Goal: Book appointment/travel/reservation

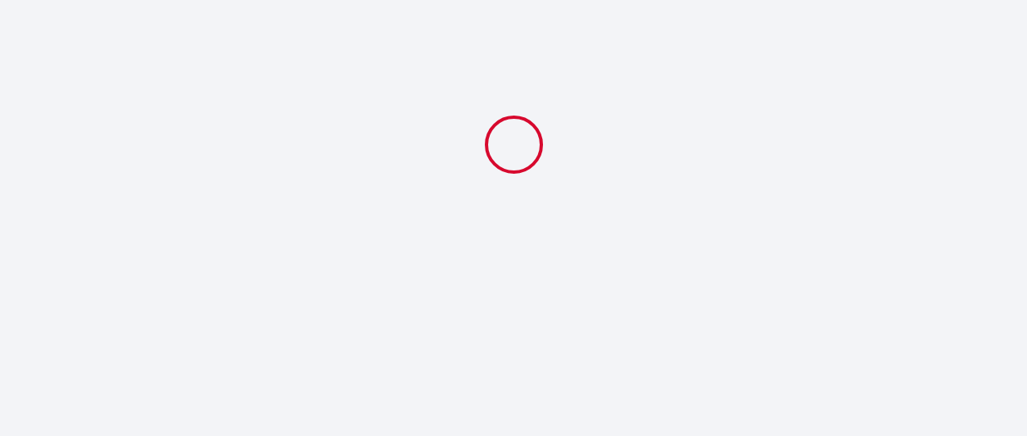
select select
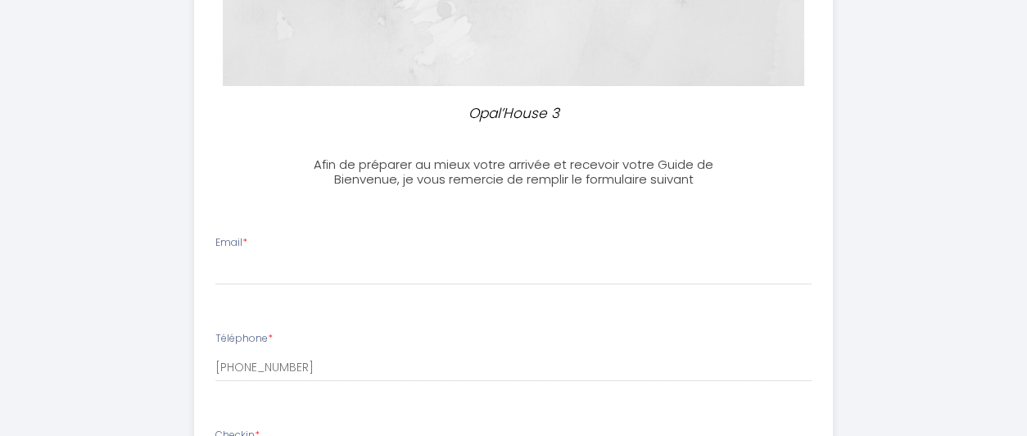
scroll to position [364, 0]
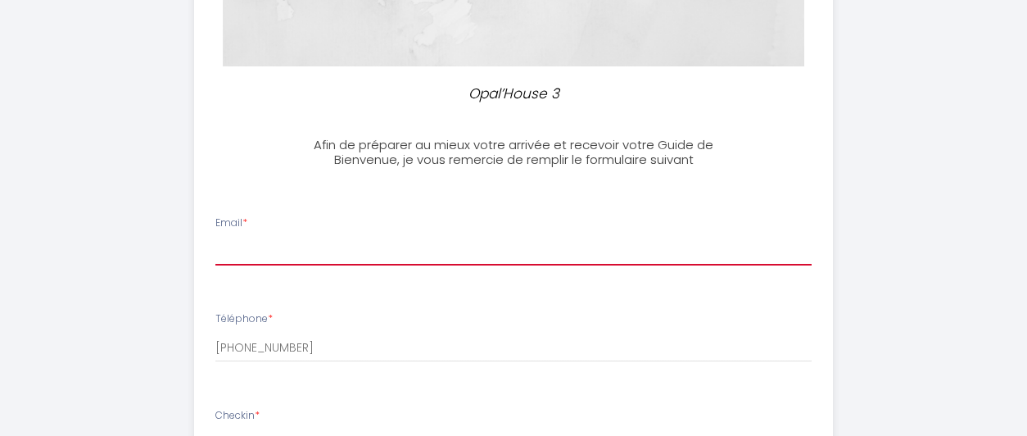
click at [251, 249] on input "Email *" at bounding box center [513, 250] width 596 height 29
type input "[EMAIL_ADDRESS][DOMAIN_NAME]"
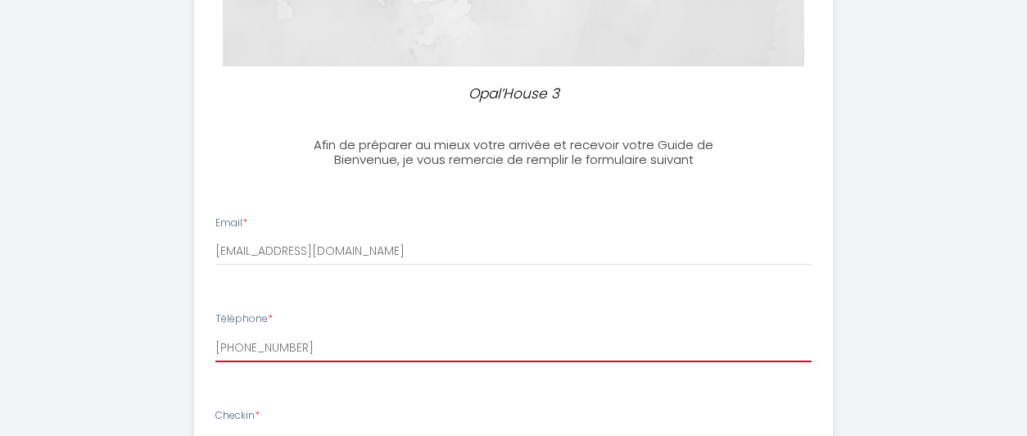
click at [308, 351] on input "[PHONE_NUMBER]" at bounding box center [513, 347] width 596 height 29
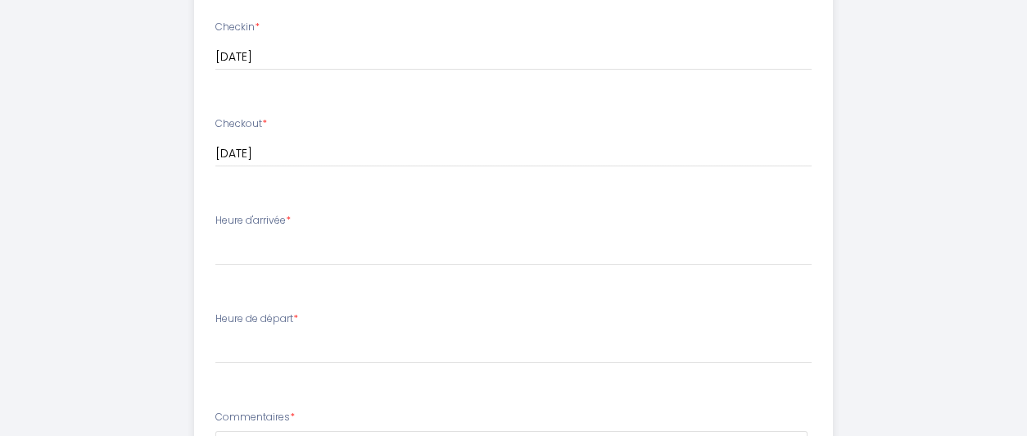
scroll to position [788, 0]
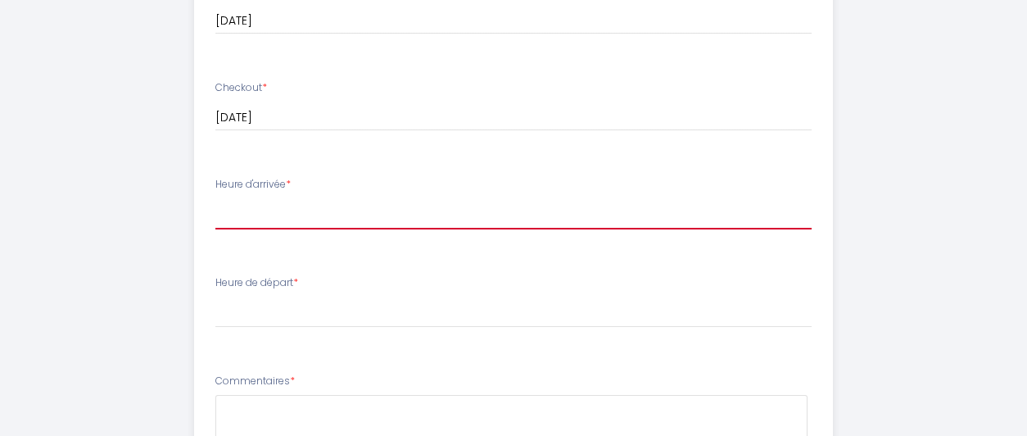
click at [237, 215] on select "17:00 17:30 18:00 18:30 19:00 19:30 20:00" at bounding box center [513, 213] width 596 height 31
select select "17:00"
click at [215, 198] on select "17:00 17:30 18:00 18:30 19:00 19:30 20:00" at bounding box center [513, 213] width 596 height 31
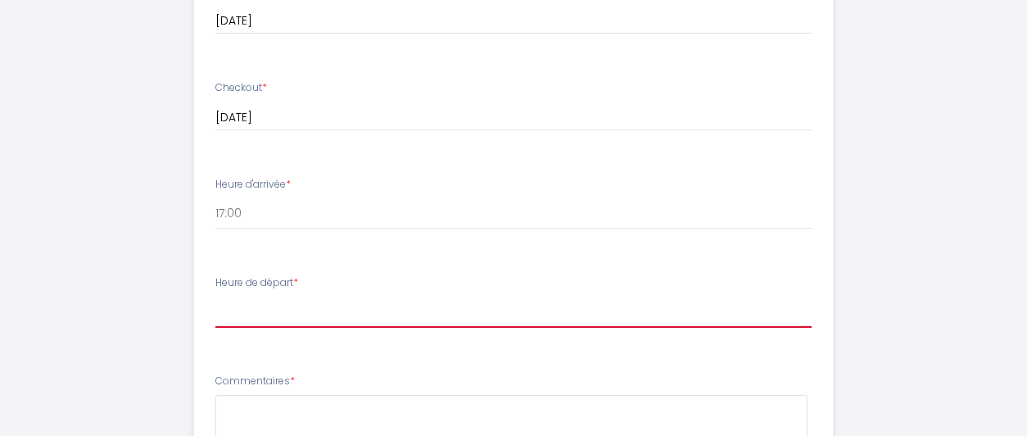
click at [262, 310] on select "00:00 00:30 01:00 01:30 02:00 02:30 03:00 03:30 04:00 04:30 05:00 05:30 06:00 0…" at bounding box center [513, 311] width 596 height 31
select select "10:00"
click at [215, 296] on select "00:00 00:30 01:00 01:30 02:00 02:30 03:00 03:30 04:00 04:30 05:00 05:30 06:00 0…" at bounding box center [513, 311] width 596 height 31
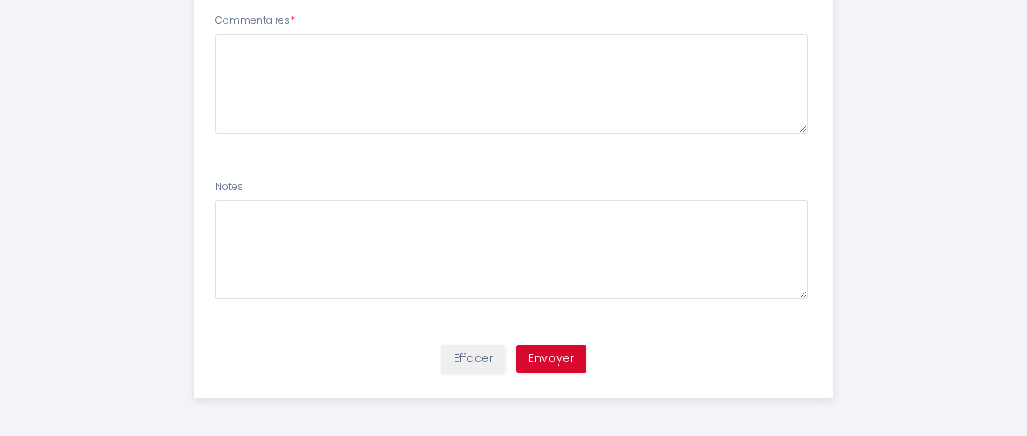
scroll to position [1148, 0]
click at [570, 360] on button "Envoyer" at bounding box center [551, 359] width 70 height 28
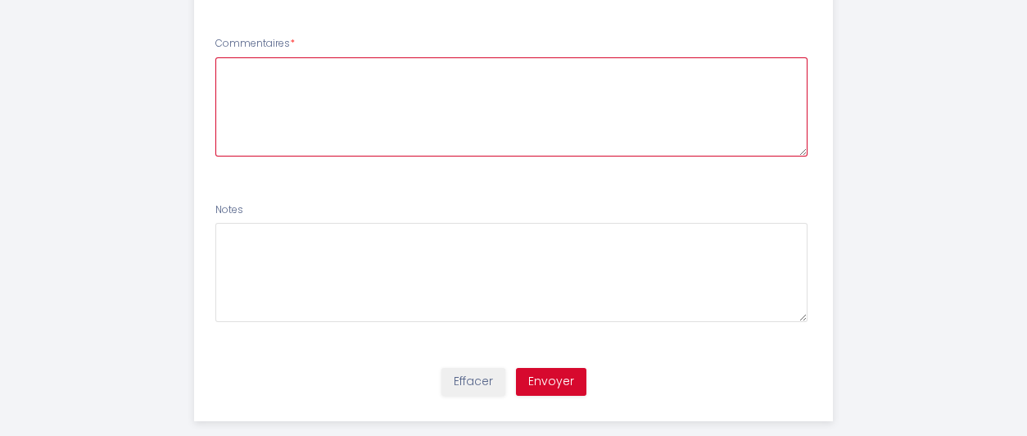
scroll to position [1057, 0]
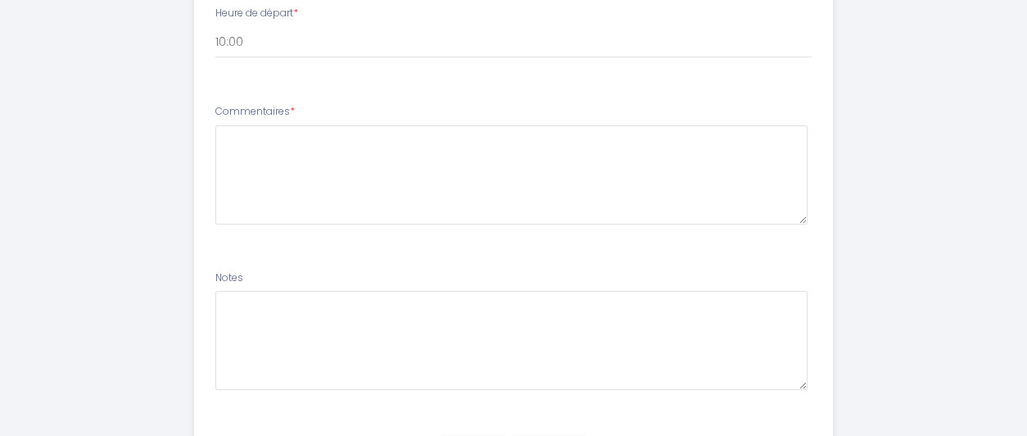
click at [292, 110] on span "*" at bounding box center [292, 111] width 5 height 14
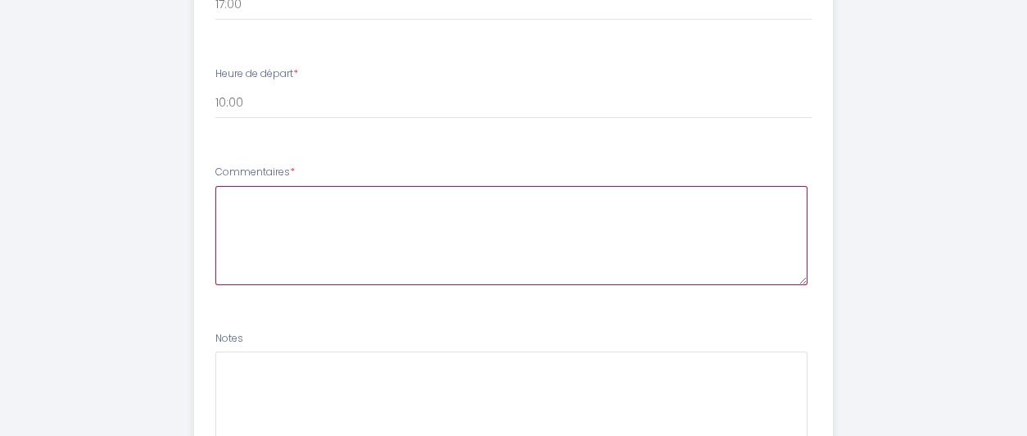
click at [254, 224] on textarea at bounding box center [511, 235] width 592 height 99
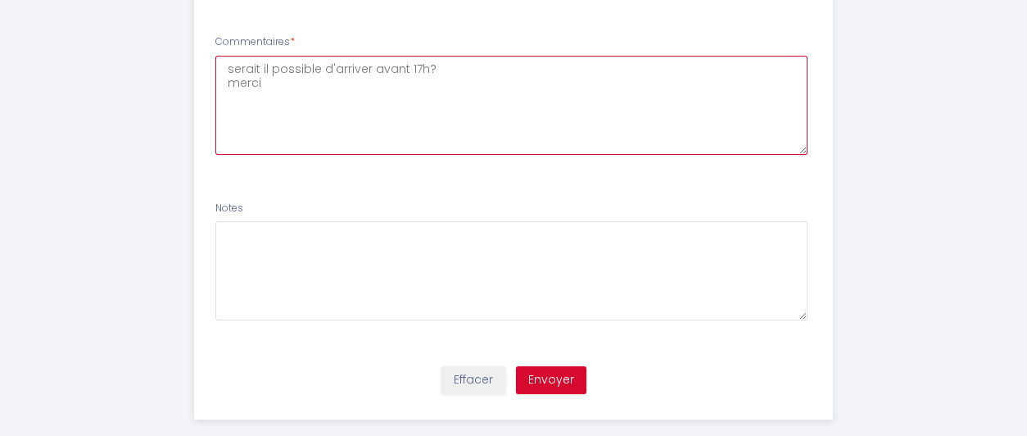
scroll to position [1148, 0]
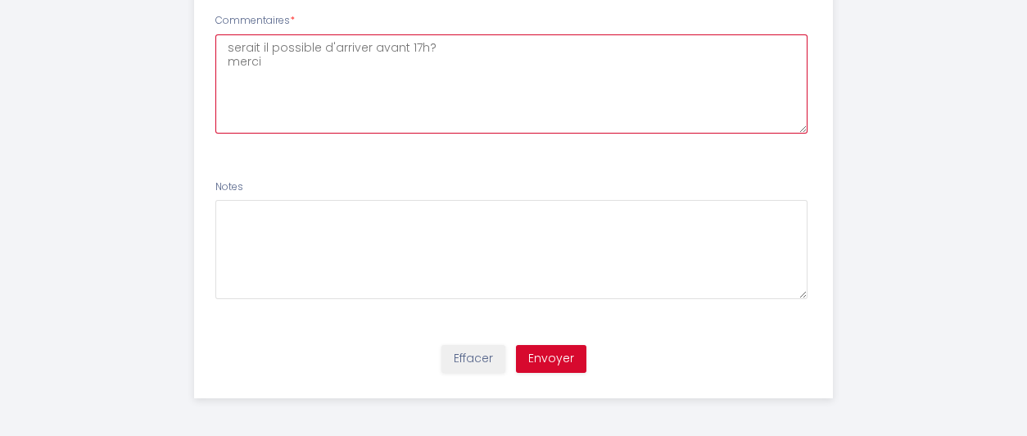
type textarea "serait il possible d'arriver avant 17h? merci"
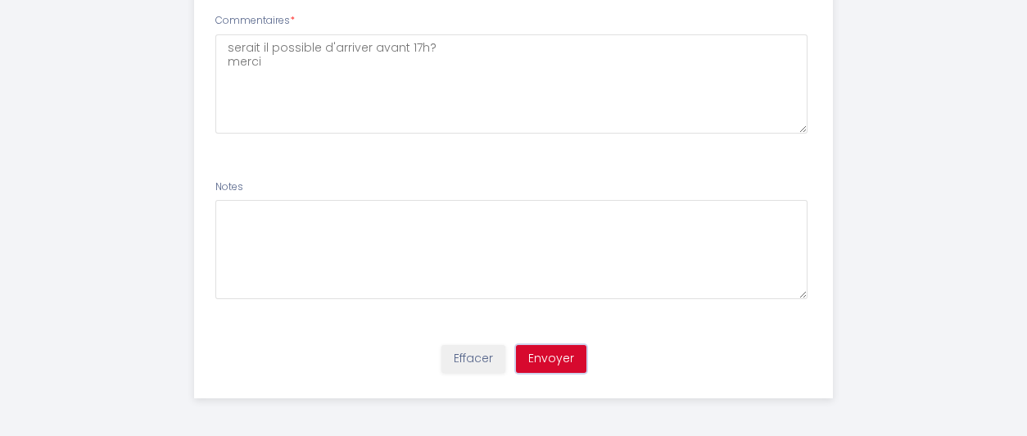
click at [568, 359] on button "Envoyer" at bounding box center [551, 359] width 70 height 28
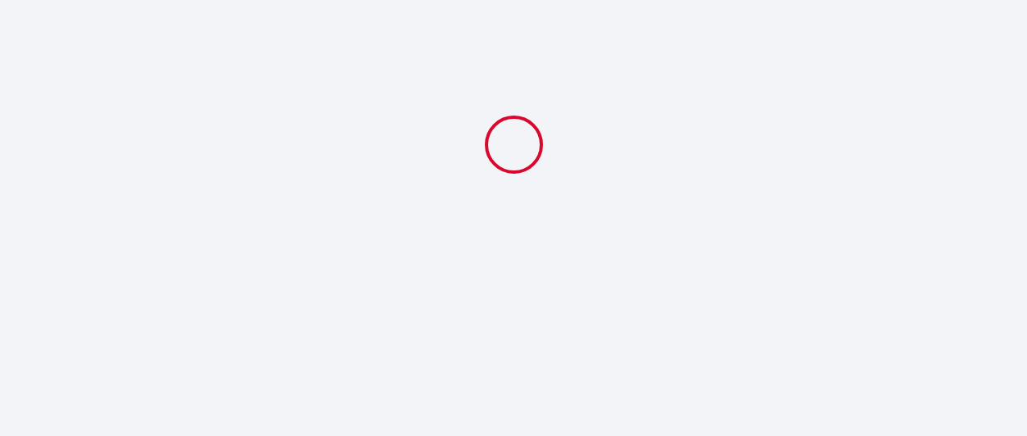
scroll to position [0, 0]
select select "10:00"
